Goal: Information Seeking & Learning: Learn about a topic

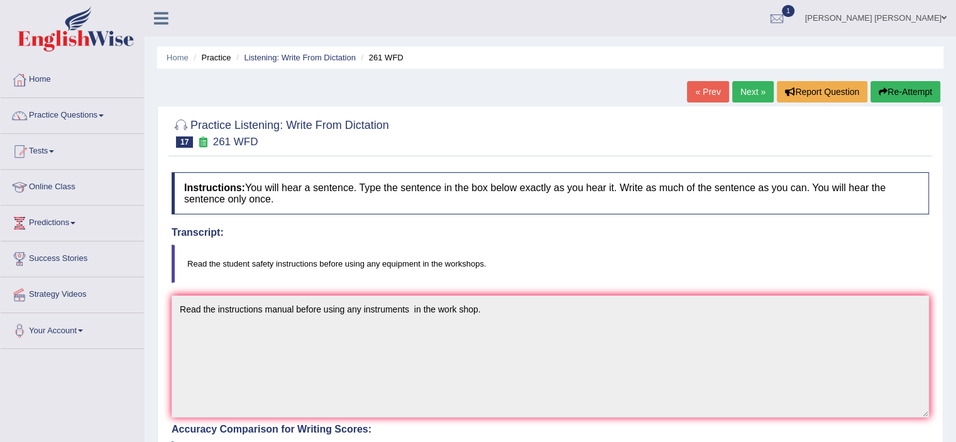
click at [763, 90] on link "Next »" at bounding box center [753, 91] width 41 height 21
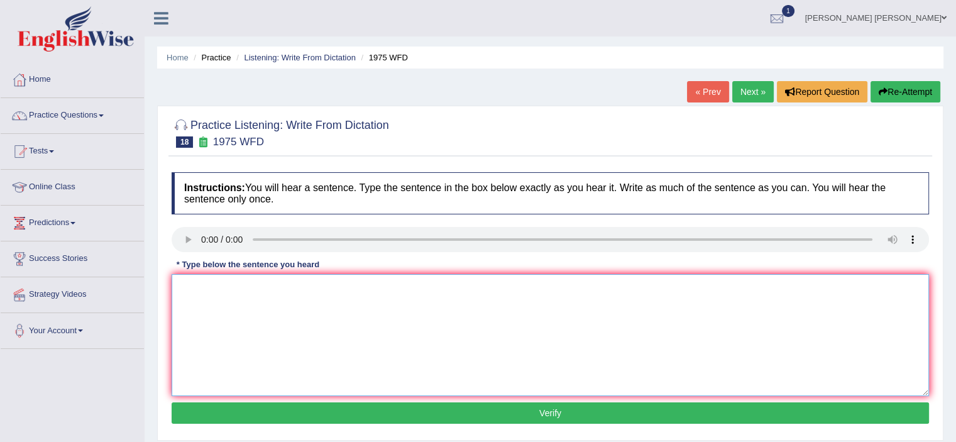
click at [197, 319] on textarea at bounding box center [551, 335] width 758 height 122
click at [229, 288] on textarea "His annalise study is based on his fast study on the premise" at bounding box center [551, 335] width 758 height 122
click at [453, 284] on textarea "His annalise analises study is based on his fast study on the premise" at bounding box center [551, 335] width 758 height 122
type textarea "His annalise analises study is based on his fast study on the premise premises."
click at [516, 407] on button "Verify" at bounding box center [551, 412] width 758 height 21
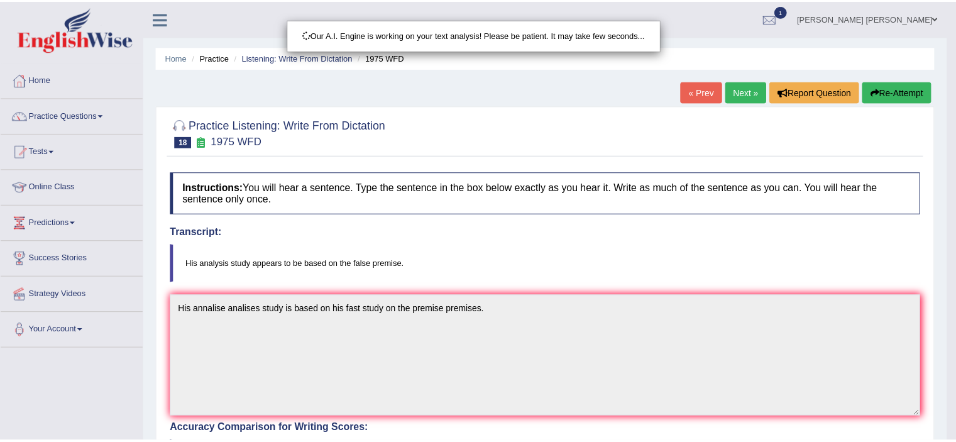
scroll to position [6, 0]
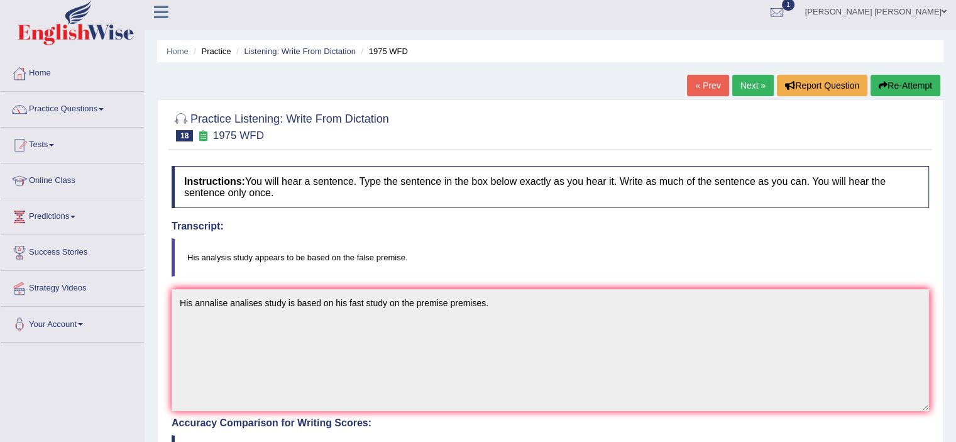
click at [229, 71] on div "Home Practice Listening: Write From Dictation 1975 WFD « Prev Next » Report Que…" at bounding box center [551, 385] width 812 height 783
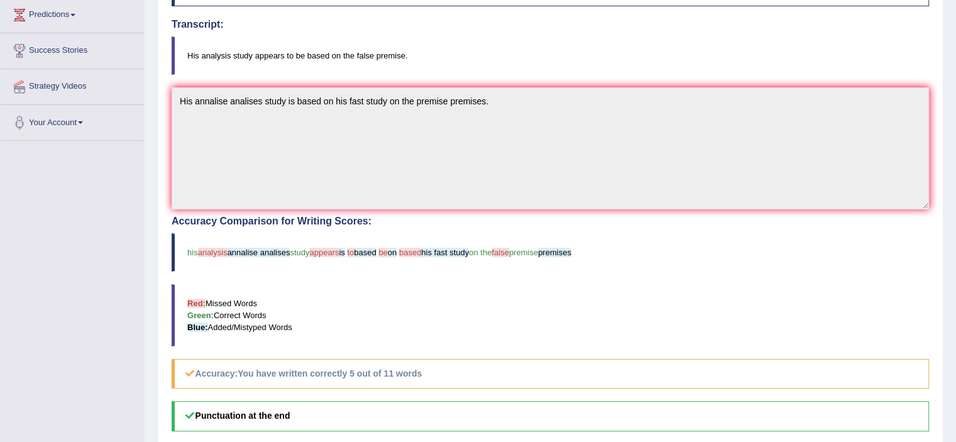
scroll to position [0, 0]
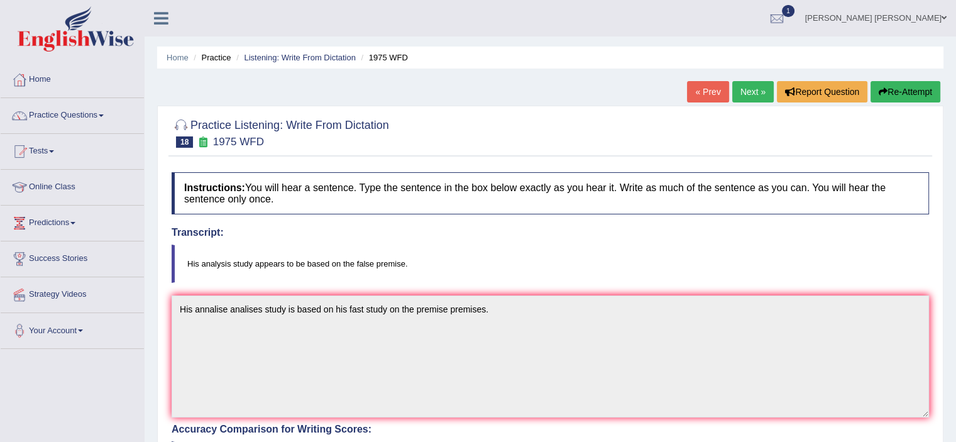
click at [755, 94] on link "Next »" at bounding box center [753, 91] width 41 height 21
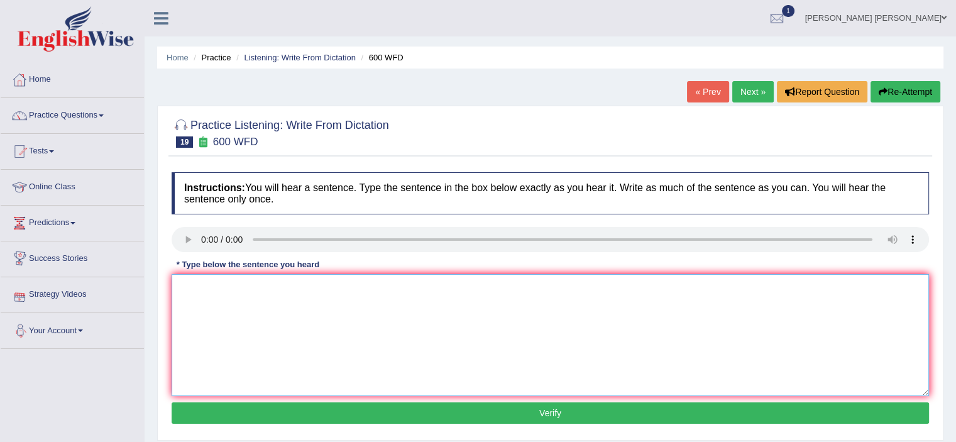
click at [191, 306] on textarea at bounding box center [551, 335] width 758 height 122
click at [304, 291] on textarea "Continuing studings will be sent applications" at bounding box center [551, 335] width 758 height 122
click at [453, 289] on textarea "Continuing studings will be sent appropriate applications" at bounding box center [551, 335] width 758 height 122
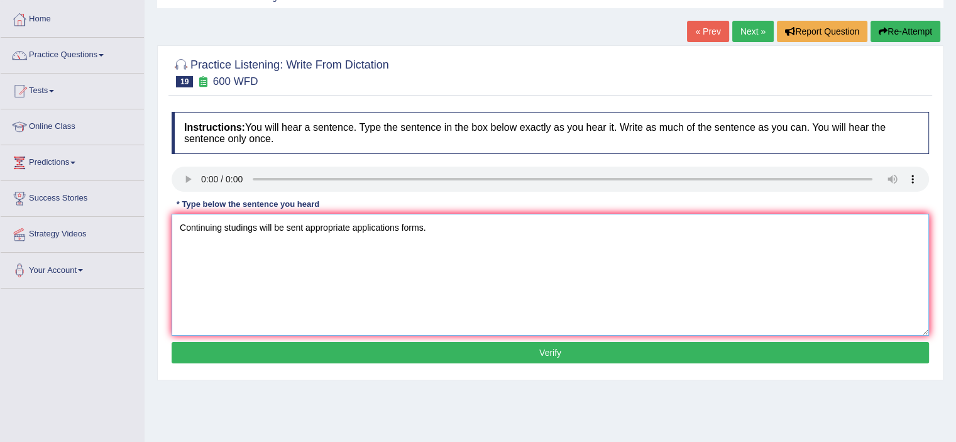
scroll to position [63, 0]
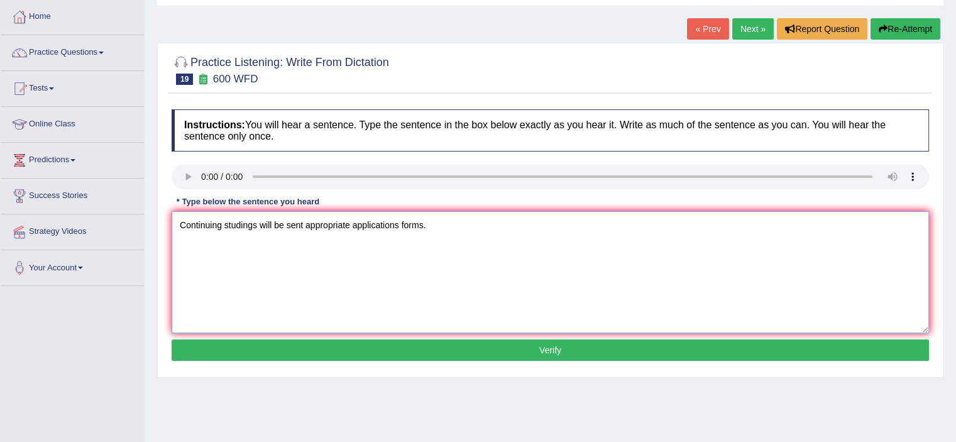
type textarea "Continuing studings will be sent appropriate applications forms."
click at [433, 346] on button "Verify" at bounding box center [551, 350] width 758 height 21
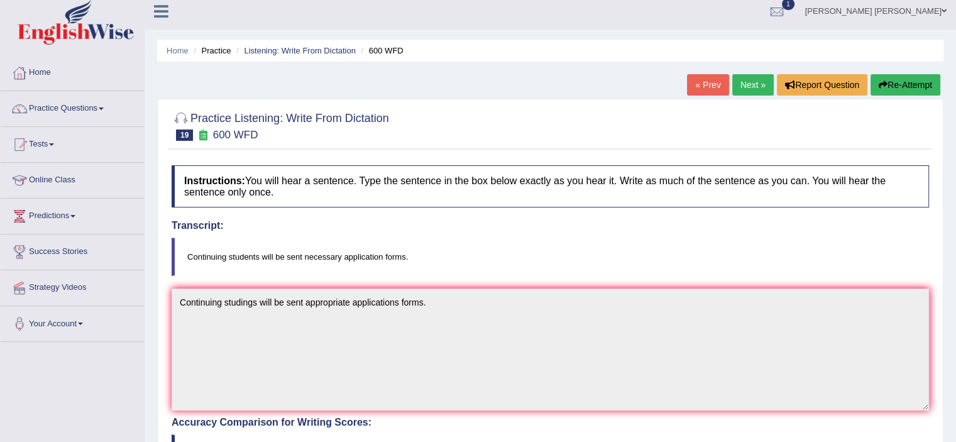
scroll to position [4, 0]
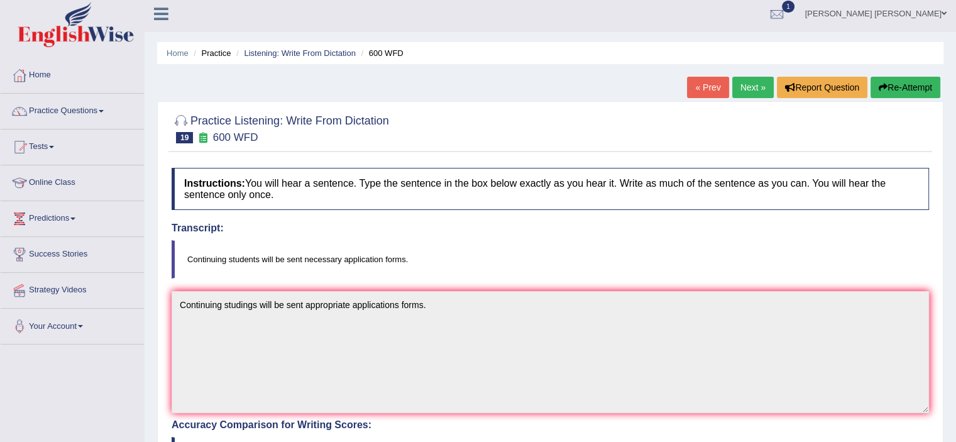
click at [738, 89] on link "Next »" at bounding box center [753, 87] width 41 height 21
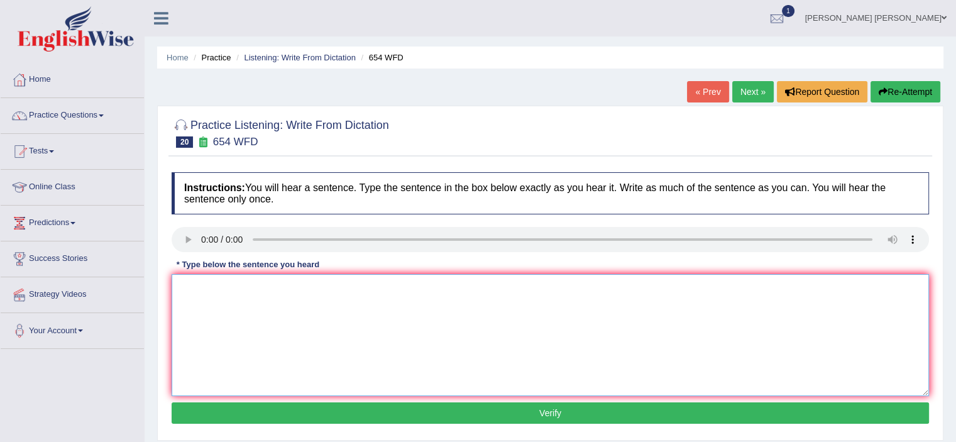
click at [246, 338] on textarea at bounding box center [551, 335] width 758 height 122
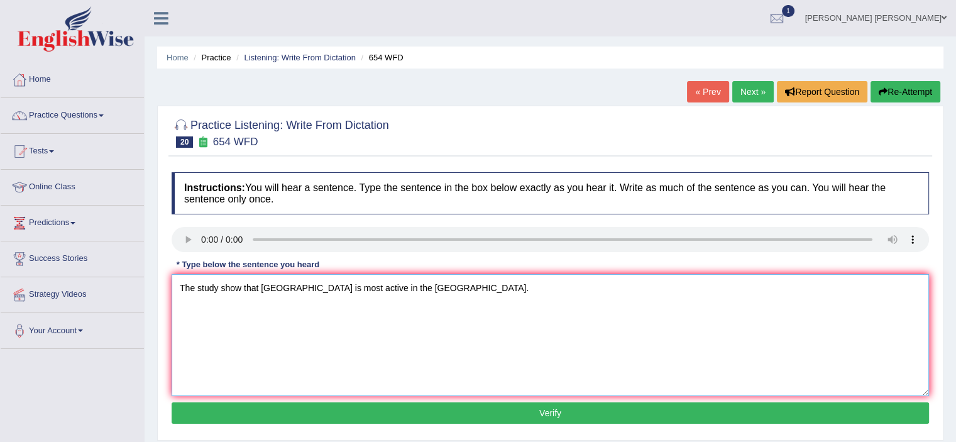
type textarea "The study show that Hongkong is most active in the Asia."
click at [555, 416] on button "Verify" at bounding box center [551, 412] width 758 height 21
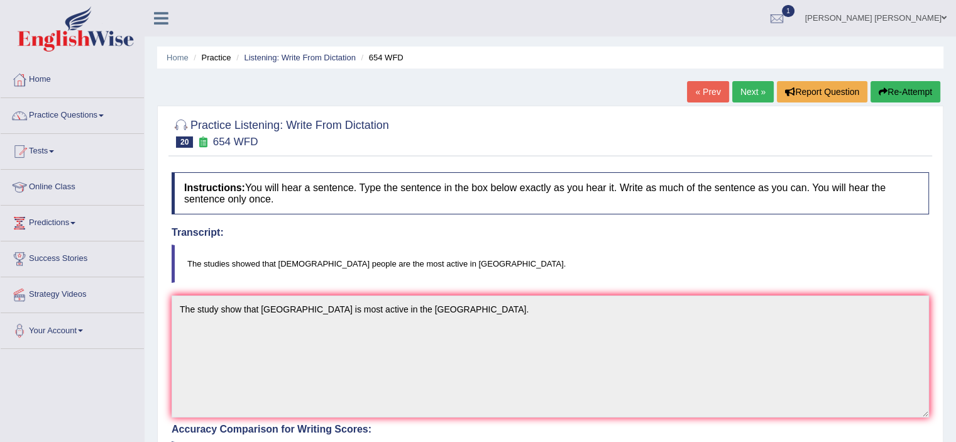
click at [747, 91] on link "Next »" at bounding box center [753, 91] width 41 height 21
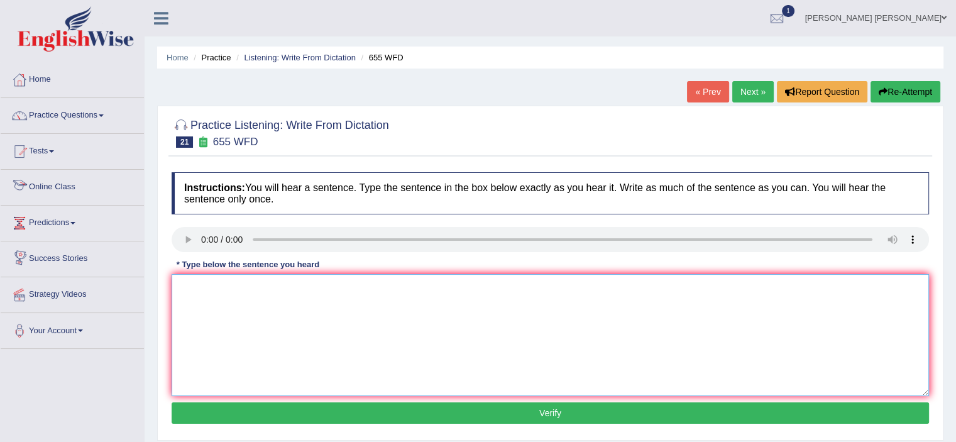
click at [217, 302] on textarea at bounding box center [551, 335] width 758 height 122
click at [334, 292] on textarea "The teacher training that includes most of the observing classes." at bounding box center [551, 335] width 758 height 122
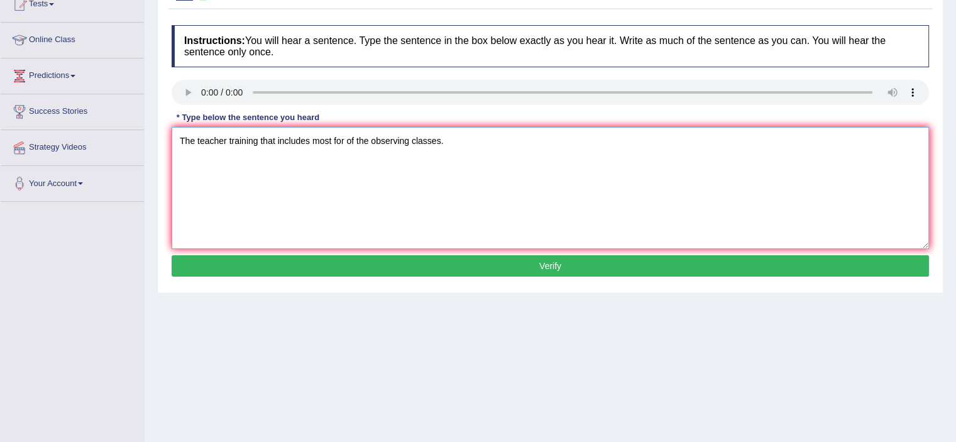
scroll to position [148, 0]
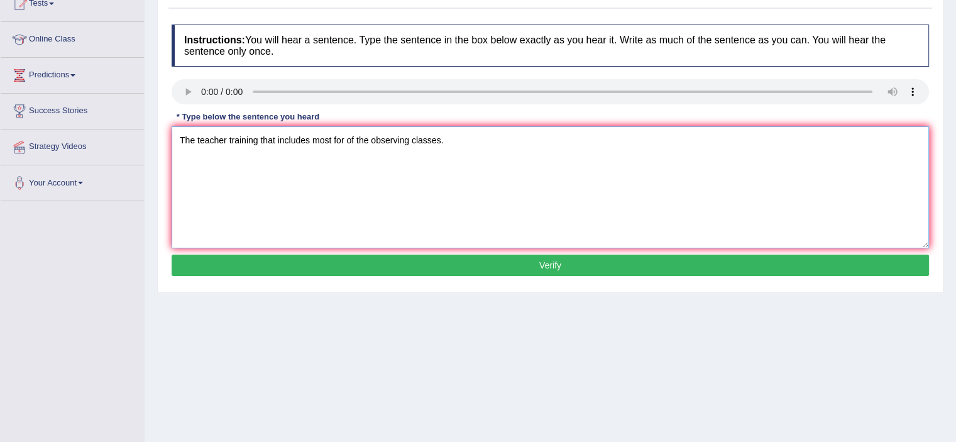
type textarea "The teacher training that includes most for of the observing classes."
click at [556, 261] on button "Verify" at bounding box center [551, 265] width 758 height 21
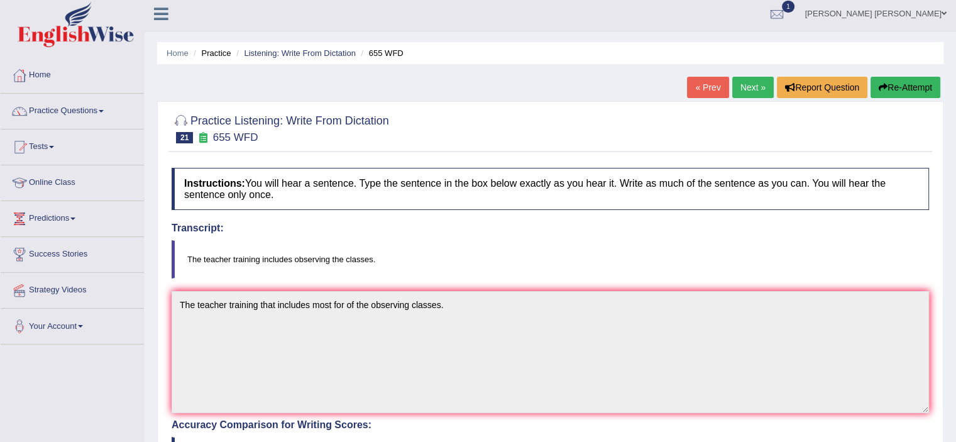
scroll to position [3, 0]
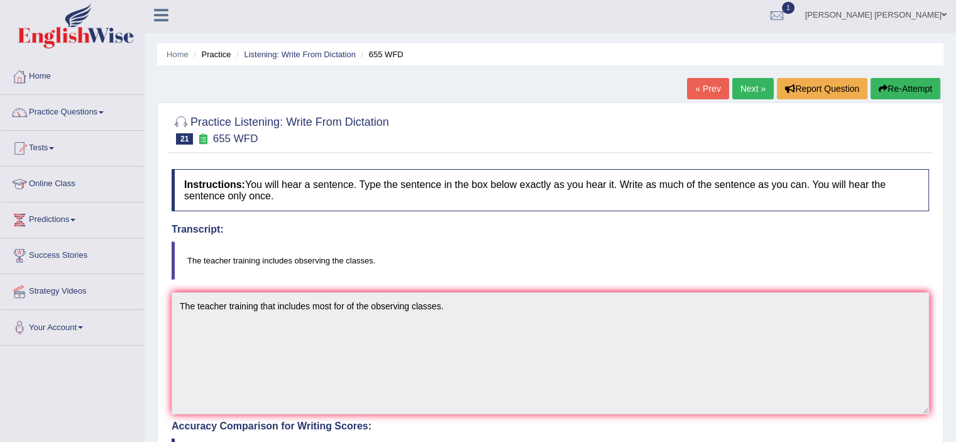
click at [749, 85] on link "Next »" at bounding box center [753, 88] width 41 height 21
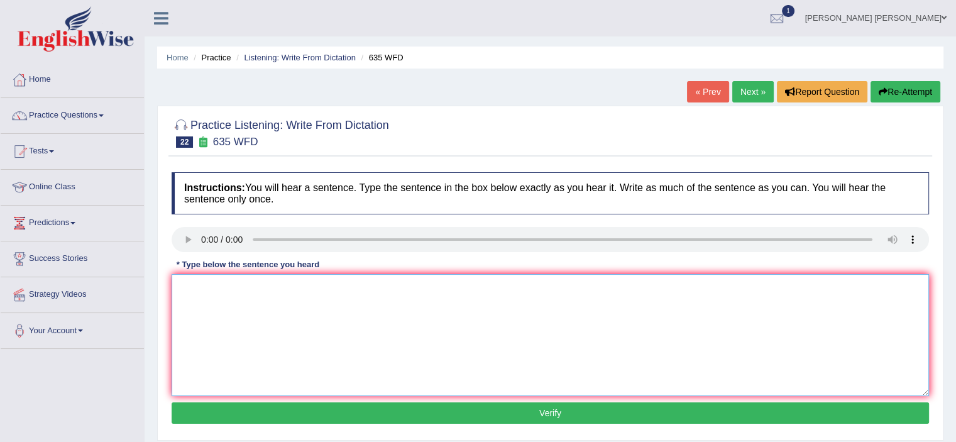
click at [336, 304] on textarea at bounding box center [551, 335] width 758 height 122
click at [236, 328] on textarea at bounding box center [551, 335] width 758 height 122
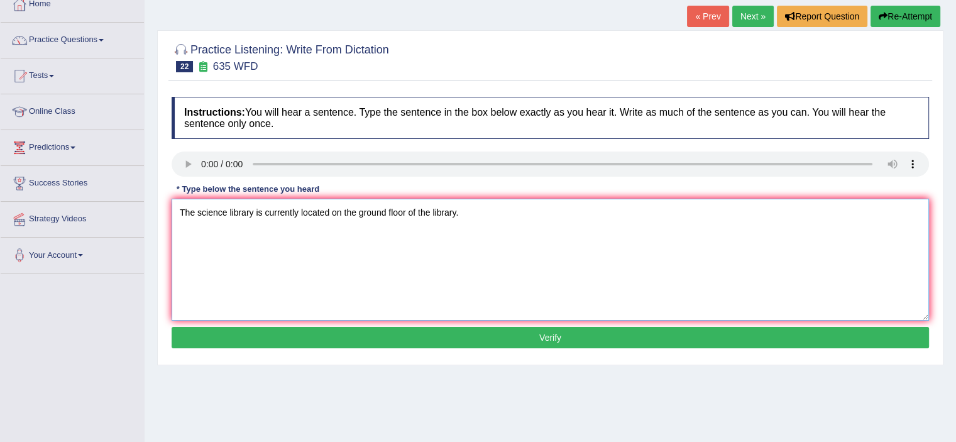
scroll to position [77, 0]
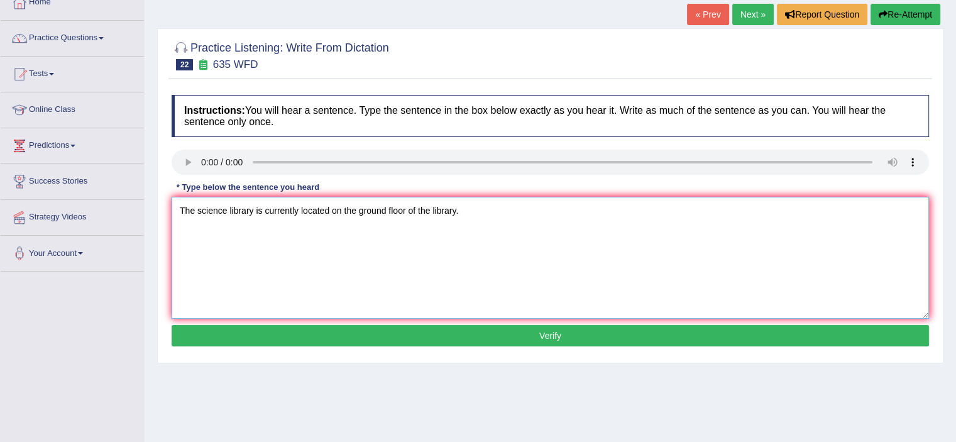
type textarea "The science library is currently located on the ground floor of the library."
click at [433, 336] on button "Verify" at bounding box center [551, 335] width 758 height 21
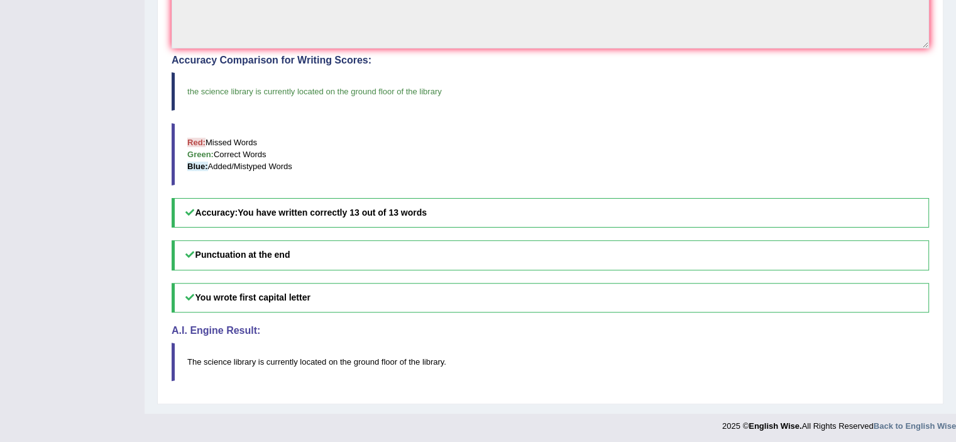
scroll to position [0, 0]
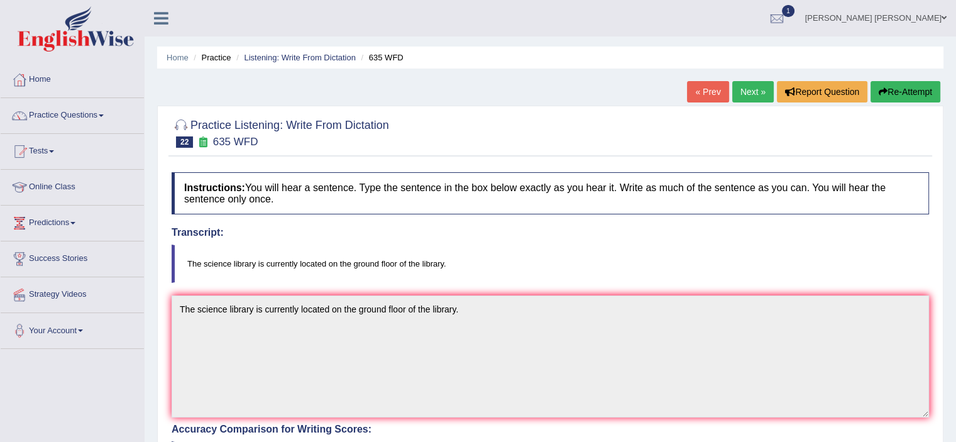
click at [751, 86] on link "Next »" at bounding box center [753, 91] width 41 height 21
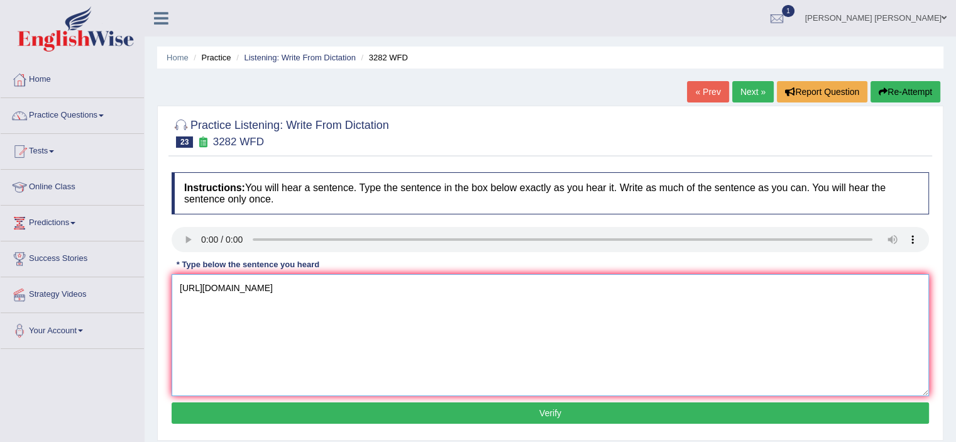
click at [296, 330] on textarea "https://pte.englishwise.com.au/index.php?r=practice%2Fquestion&id=41289&index=24" at bounding box center [551, 335] width 758 height 122
click at [524, 274] on textarea "https://pte.englishwise.com.au/index.php?r=practice%2Fquestion&id=41289&index=24" at bounding box center [551, 335] width 758 height 122
type textarea "h"
click at [211, 322] on textarea at bounding box center [551, 335] width 758 height 122
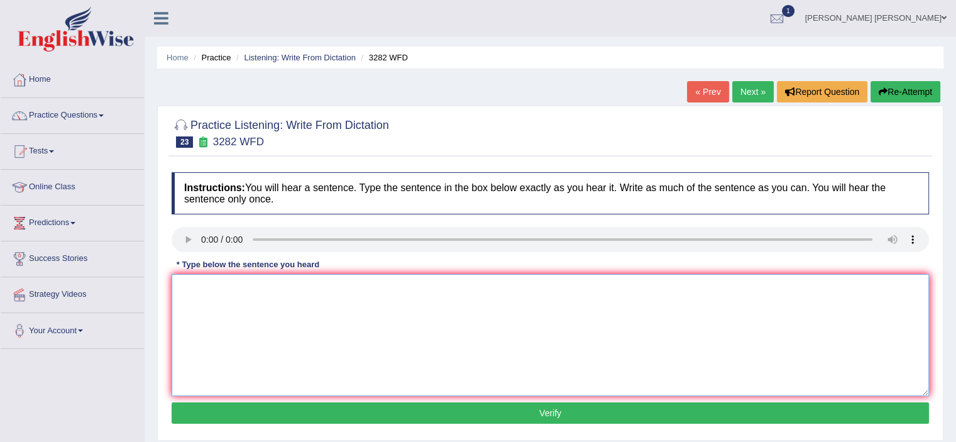
type textarea "V"
type textarea "Computer used to be larger than then they used to be now."
click at [521, 422] on button "Verify" at bounding box center [551, 412] width 758 height 21
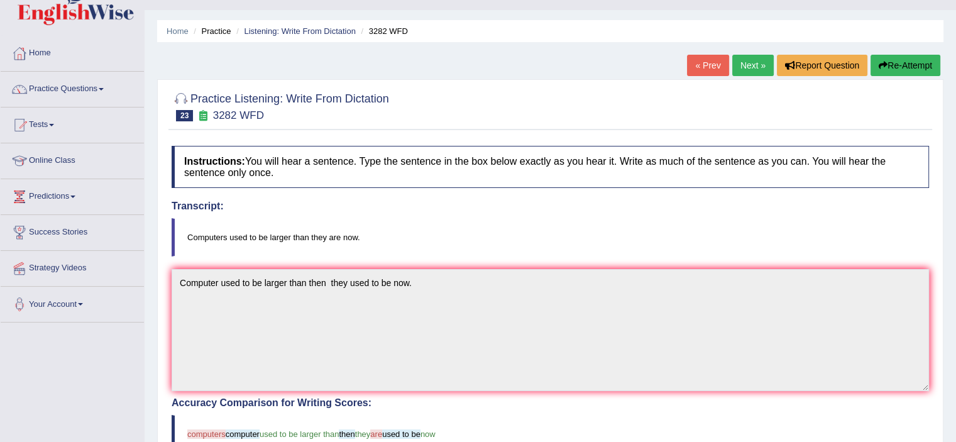
scroll to position [21, 0]
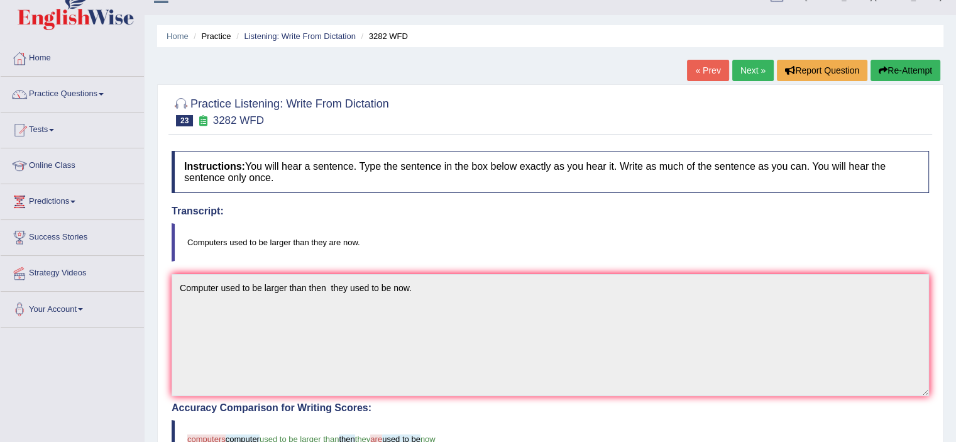
click at [757, 70] on link "Next »" at bounding box center [753, 70] width 41 height 21
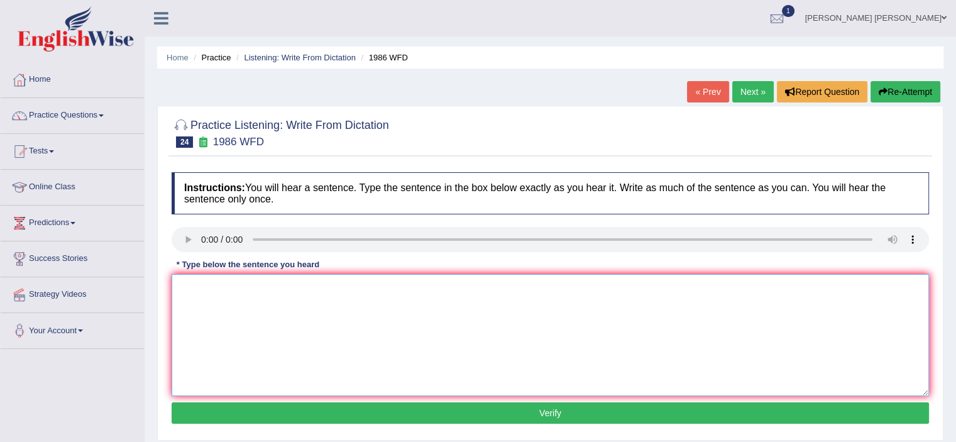
click at [258, 368] on textarea at bounding box center [551, 335] width 758 height 122
click at [436, 291] on textarea "The good acadamic paper should present good arguement" at bounding box center [551, 335] width 758 height 122
click at [367, 288] on textarea "The good acadamic paper should present good arguement" at bounding box center [551, 335] width 758 height 122
click at [417, 292] on textarea "The good acadamic paper should present clear arguement" at bounding box center [551, 335] width 758 height 122
type textarea "The good acadamic paper should present clear arguement."
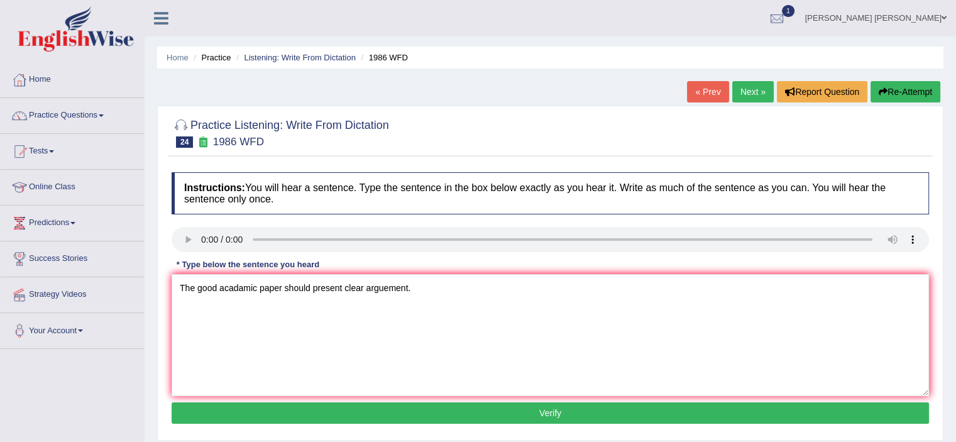
click at [392, 409] on button "Verify" at bounding box center [551, 412] width 758 height 21
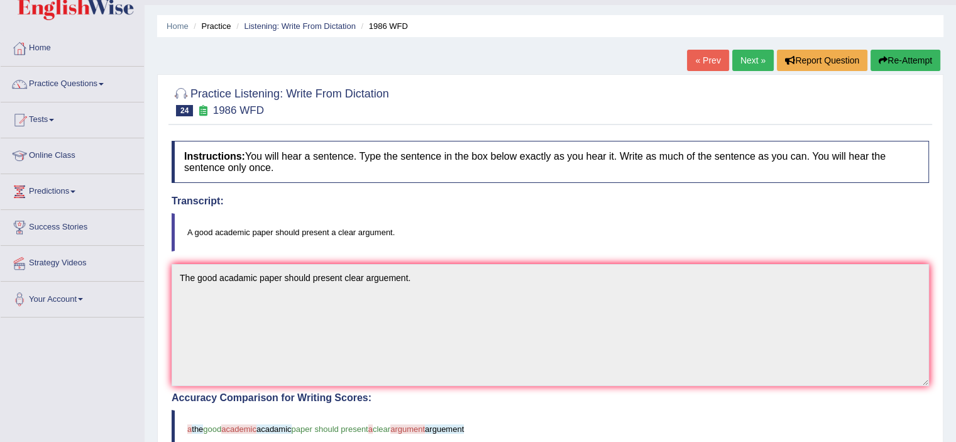
scroll to position [29, 0]
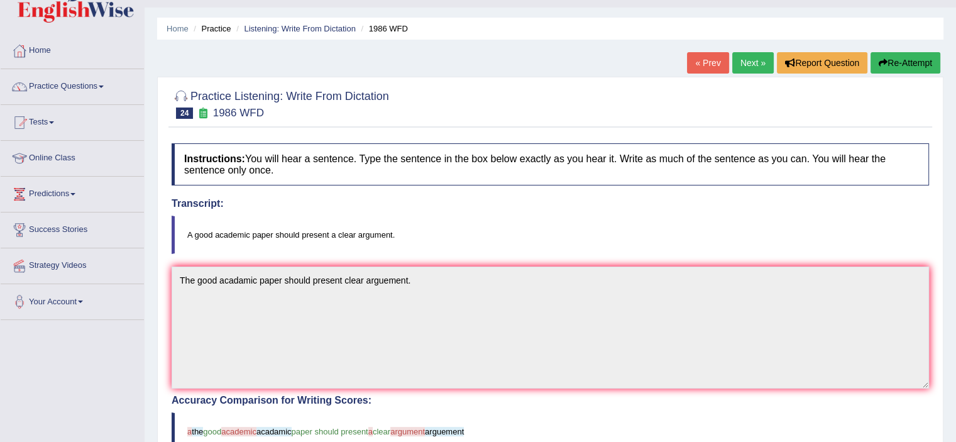
click at [746, 64] on link "Next »" at bounding box center [753, 62] width 41 height 21
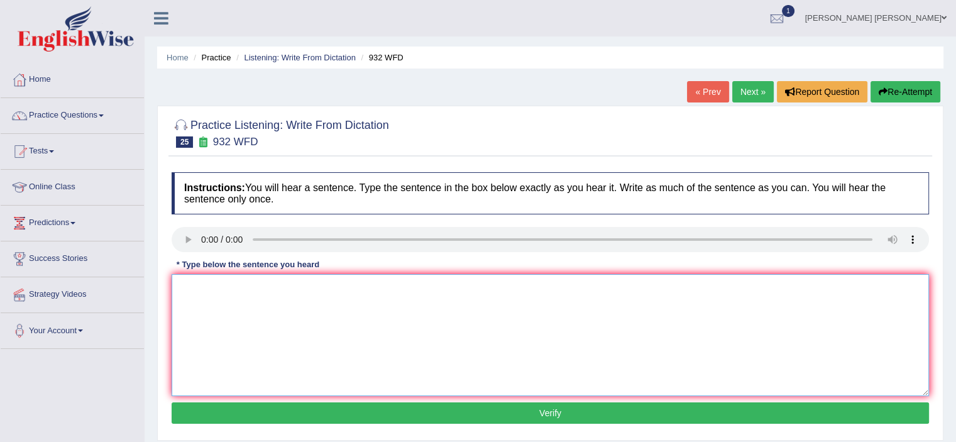
click at [228, 304] on textarea at bounding box center [551, 335] width 758 height 122
click at [400, 287] on textarea "Take the first step in applying for the university scolorship now." at bounding box center [551, 335] width 758 height 122
type textarea "Take the first step in applying for the university scolorship now."
click at [515, 404] on button "Verify" at bounding box center [551, 412] width 758 height 21
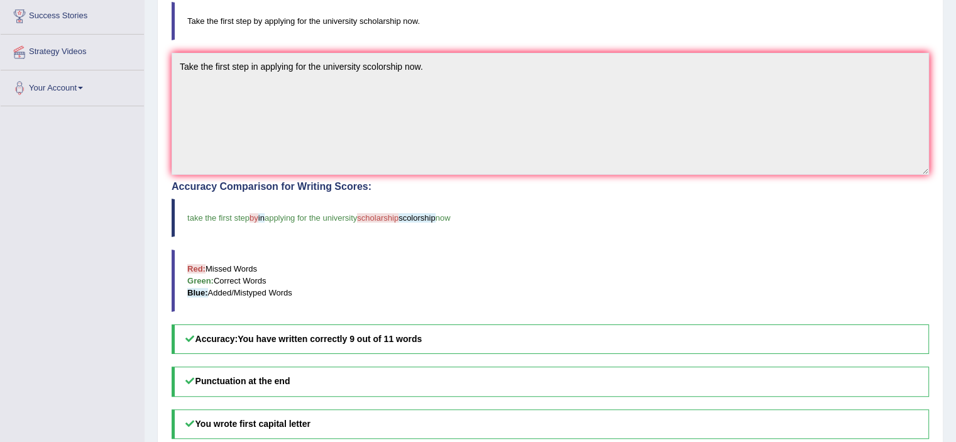
scroll to position [242, 0]
